Goal: Task Accomplishment & Management: Manage account settings

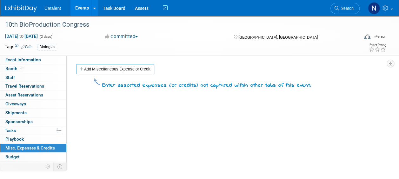
click at [14, 7] on img at bounding box center [21, 8] width 32 height 6
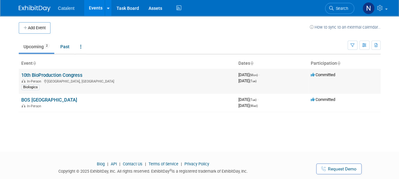
click at [68, 73] on link "10th BioProduction Congress" at bounding box center [51, 75] width 61 height 6
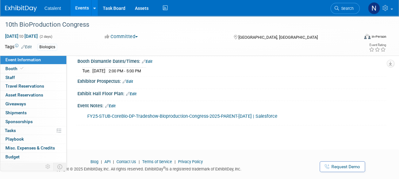
scroll to position [109, 0]
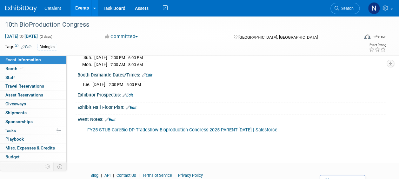
click at [134, 110] on link "Edit" at bounding box center [131, 107] width 10 height 4
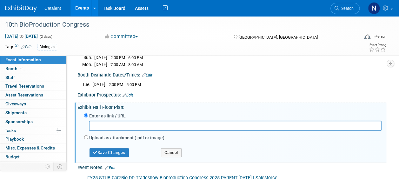
click at [136, 130] on input "text" at bounding box center [235, 126] width 292 height 10
click at [138, 129] on input "text" at bounding box center [235, 126] width 292 height 10
paste input "https://a3pinternationalcongress.eventmaker.io/en/expo"
type input "https://a3pinternationalcongress.eventmaker.io/en/expo"
click at [116, 151] on div "Save Changes" at bounding box center [117, 149] width 77 height 15
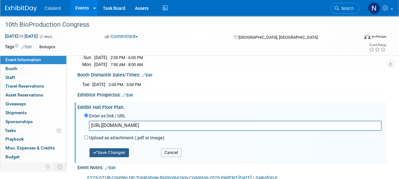
click at [115, 157] on button "Save Changes" at bounding box center [108, 152] width 39 height 9
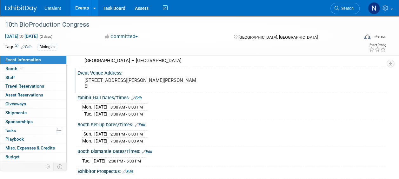
scroll to position [0, 0]
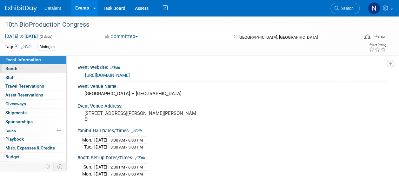
click at [27, 68] on link "Booth" at bounding box center [33, 68] width 66 height 9
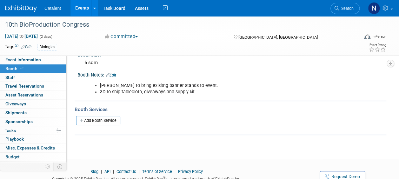
scroll to position [63, 0]
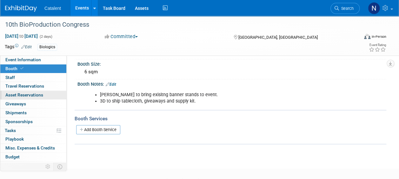
click at [25, 96] on span "Asset Reservations 0" at bounding box center [24, 94] width 38 height 5
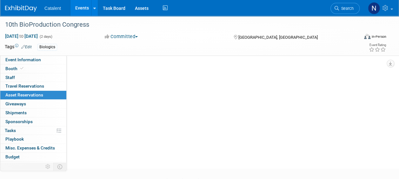
scroll to position [0, 0]
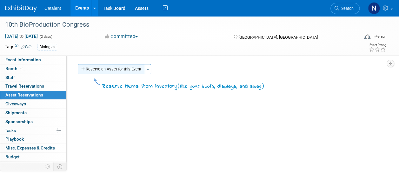
click at [112, 70] on button "Reserve an Asset for this Event" at bounding box center [111, 69] width 67 height 10
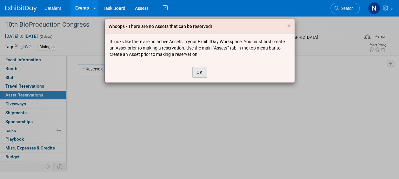
click at [200, 75] on button "OK" at bounding box center [199, 72] width 15 height 11
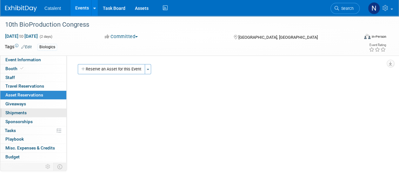
click at [26, 112] on link "0 Shipments 0" at bounding box center [33, 112] width 66 height 9
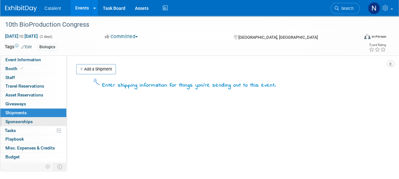
click at [23, 120] on span "Sponsorships 0" at bounding box center [18, 121] width 27 height 5
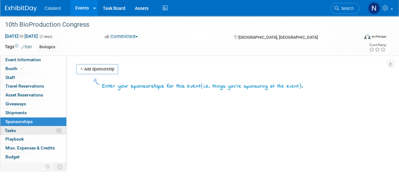
click at [31, 130] on link "0% Tasks 0%" at bounding box center [33, 130] width 66 height 9
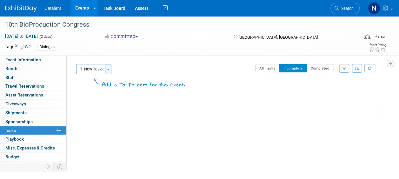
click at [110, 72] on button "Toggle Dropdown" at bounding box center [108, 69] width 6 height 10
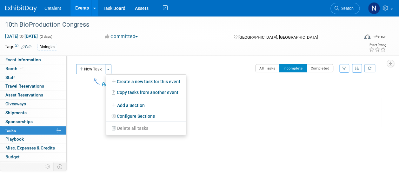
click at [96, 114] on div "10th BioProduction Congress Lyon, France Sep 22, 2025 to Sep 23, 2025 (Going)" at bounding box center [228, 112] width 307 height 30
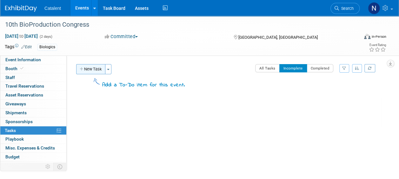
click at [93, 71] on button "New Task" at bounding box center [90, 69] width 29 height 10
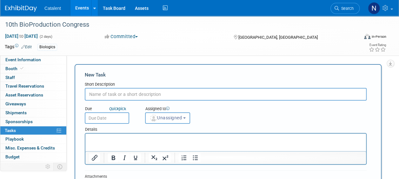
click at [109, 95] on input "text" at bounding box center [226, 94] width 282 height 13
type input "C"
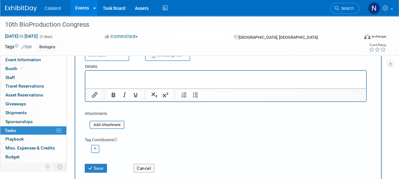
scroll to position [63, 0]
click at [147, 167] on button "Cancel" at bounding box center [143, 167] width 21 height 9
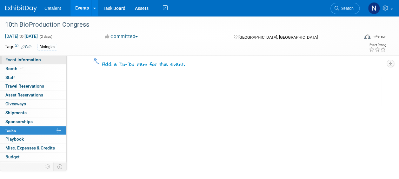
click at [36, 61] on span "Event Information" at bounding box center [23, 59] width 36 height 5
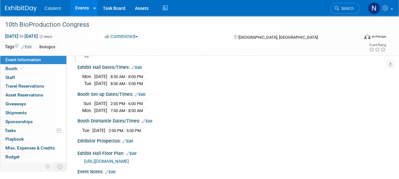
scroll to position [92, 0]
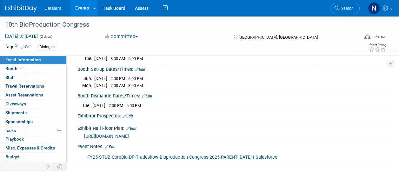
click at [134, 128] on link "Edit" at bounding box center [131, 128] width 10 height 4
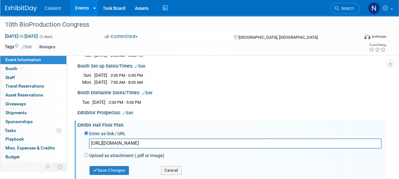
click at [157, 147] on input "https://a3pinternationalcongress.eventmaker.io/en/expo" at bounding box center [235, 143] width 292 height 10
click at [156, 146] on input "https://a3pinternationalcongress.eventmaker.io/en/expo" at bounding box center [235, 143] width 292 height 10
click at [155, 146] on input "https://a3pinternationalcongress.eventmaker.io/en/expo" at bounding box center [235, 143] width 292 height 10
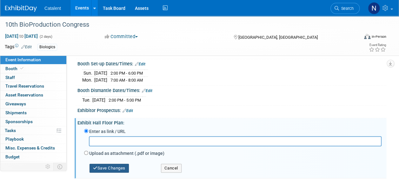
scroll to position [123, 0]
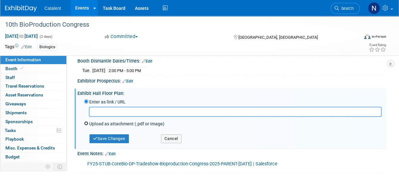
click at [86, 125] on input "Upload as attachment (.pdf or image)" at bounding box center [86, 123] width 4 height 4
radio input "true"
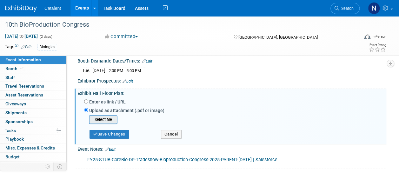
click at [105, 123] on input "file" at bounding box center [78, 120] width 75 height 8
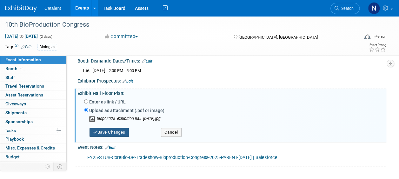
click at [114, 134] on button "Save Changes" at bounding box center [108, 132] width 39 height 9
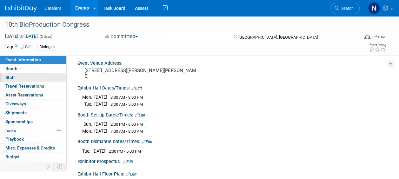
scroll to position [29, 0]
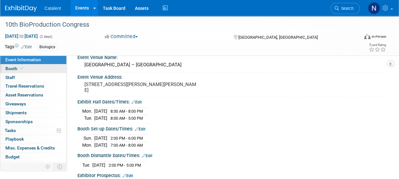
click at [25, 70] on link "Booth" at bounding box center [33, 68] width 66 height 9
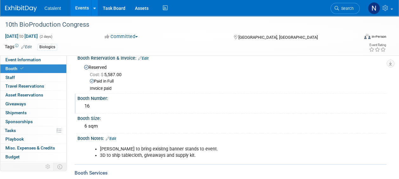
scroll to position [41, 0]
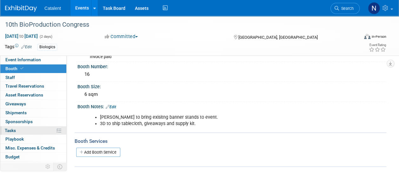
click at [13, 128] on span "Tasks 0%" at bounding box center [10, 130] width 11 height 5
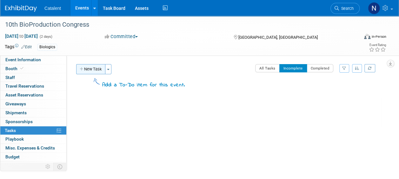
click at [88, 68] on button "New Task" at bounding box center [90, 69] width 29 height 10
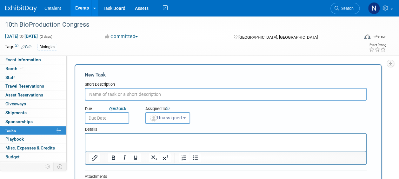
click at [122, 95] on input "text" at bounding box center [226, 94] width 282 height 13
click at [387, 10] on icon at bounding box center [385, 8] width 7 height 6
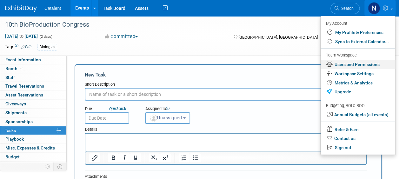
click at [350, 64] on link "Users and Permissions" at bounding box center [357, 64] width 75 height 9
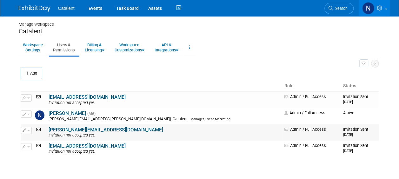
click at [26, 130] on icon "button" at bounding box center [25, 129] width 4 height 3
click at [37, 128] on icon at bounding box center [39, 129] width 8 height 4
click at [343, 133] on small "[DATE]" at bounding box center [348, 135] width 10 height 4
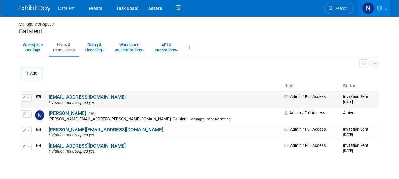
click at [102, 98] on link "[EMAIL_ADDRESS][DOMAIN_NAME]" at bounding box center [87, 97] width 77 height 6
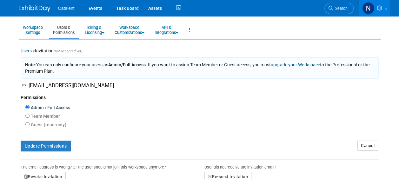
scroll to position [32, 0]
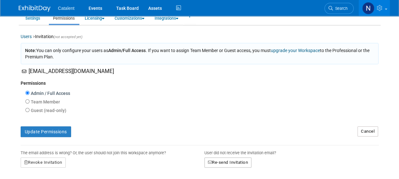
click at [235, 164] on button "Re-send Invitation" at bounding box center [227, 162] width 47 height 10
